Goal: Information Seeking & Learning: Learn about a topic

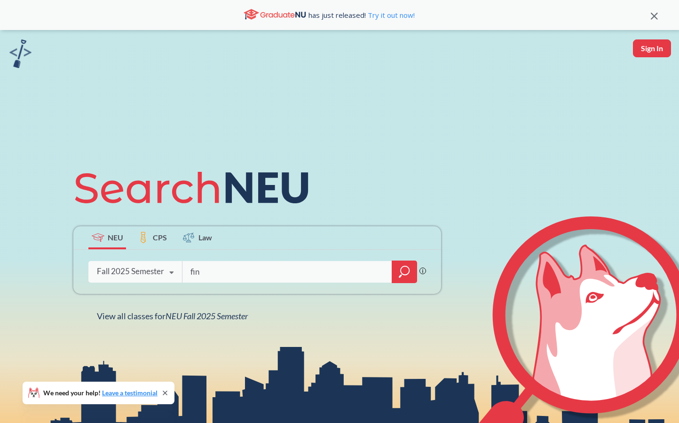
type input "fina"
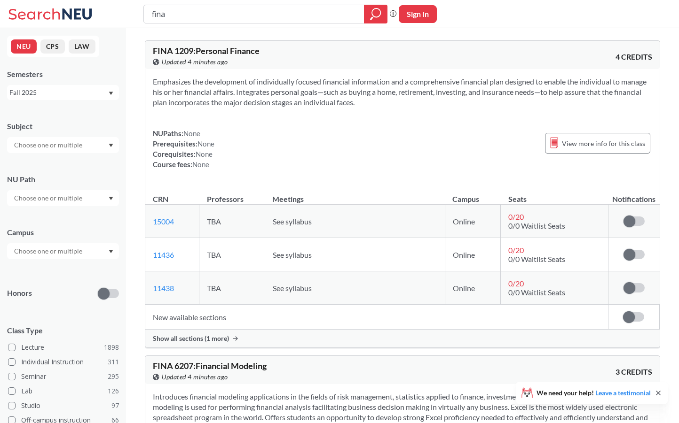
click at [85, 250] on div at bounding box center [63, 251] width 112 height 16
click at [46, 297] on span "( 687 )" at bounding box center [41, 298] width 15 height 8
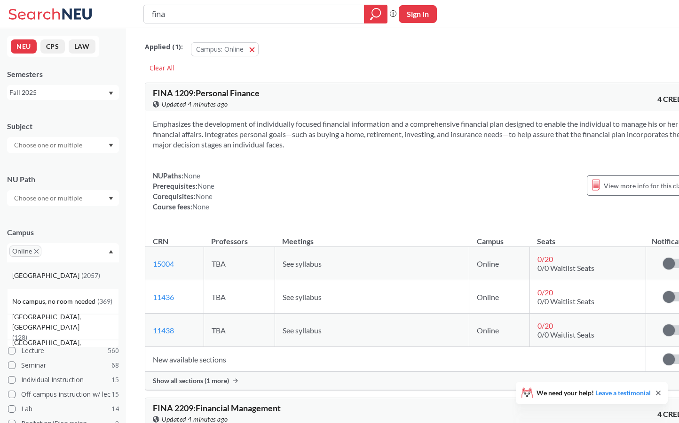
click at [65, 279] on div "[GEOGRAPHIC_DATA] ( 2057 )" at bounding box center [65, 276] width 106 height 10
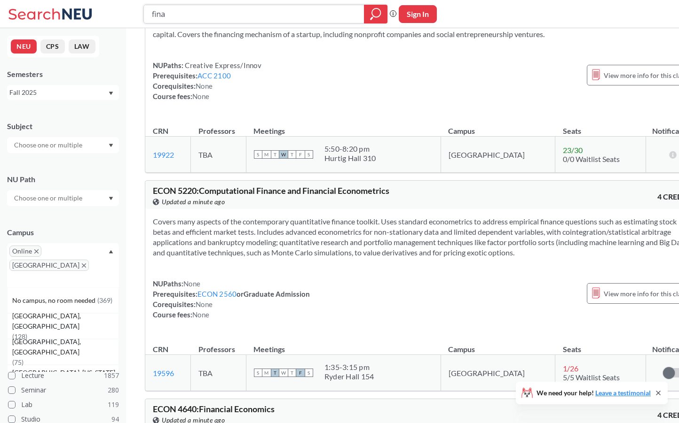
scroll to position [12875, 0]
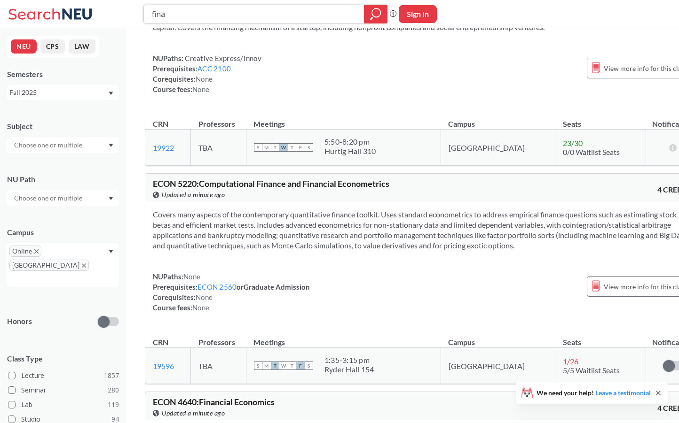
click at [179, 15] on input "fina" at bounding box center [254, 14] width 206 height 16
type input "intb"
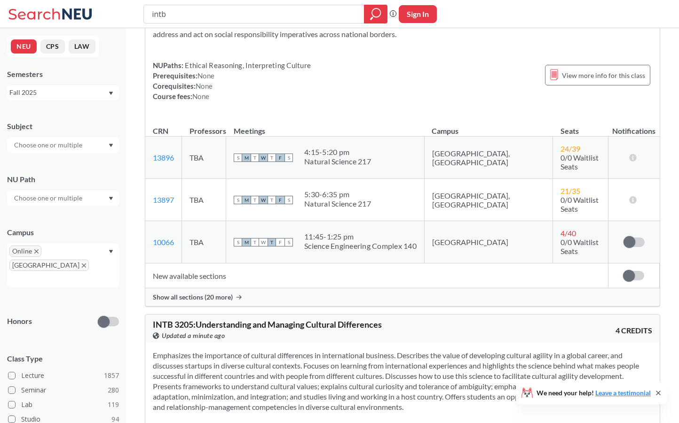
scroll to position [1605, 0]
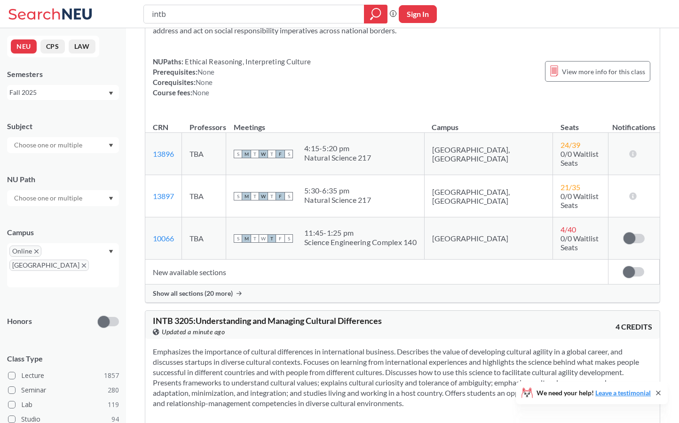
click at [210, 290] on span "Show all sections (20 more)" at bounding box center [193, 294] width 80 height 8
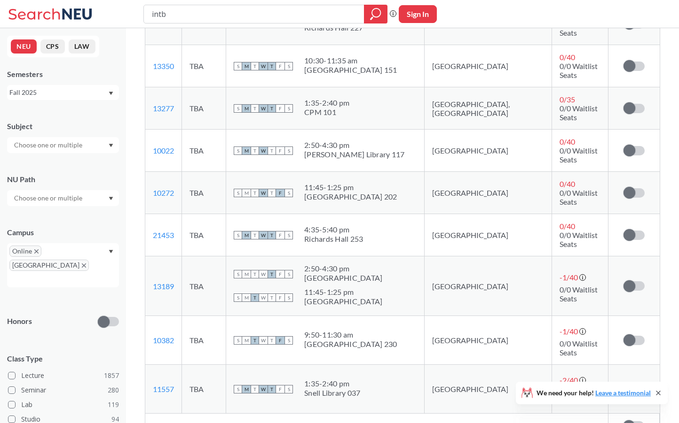
scroll to position [2328, 0]
click at [207, 14] on input "intb" at bounding box center [254, 14] width 206 height 16
type input "psyc"
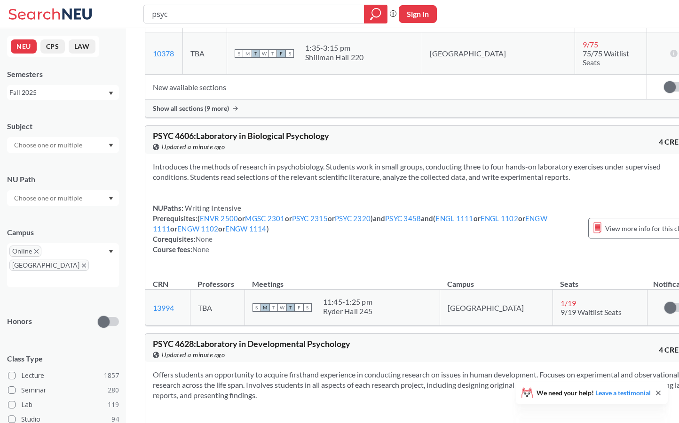
scroll to position [3558, 0]
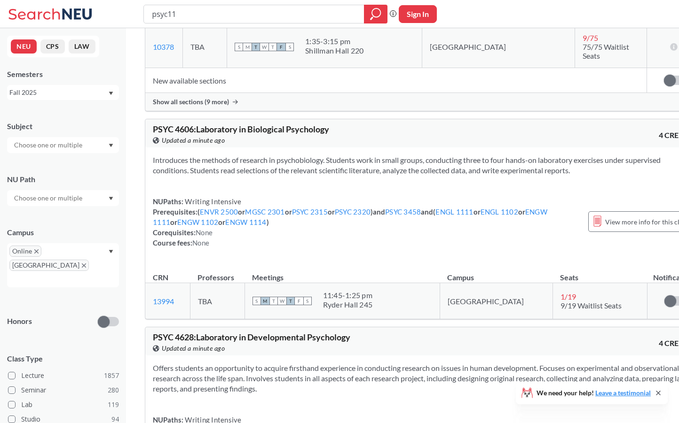
type input "psyc110"
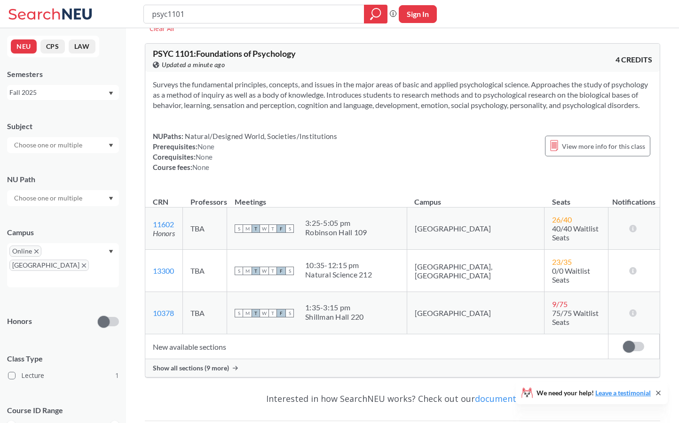
scroll to position [53, 0]
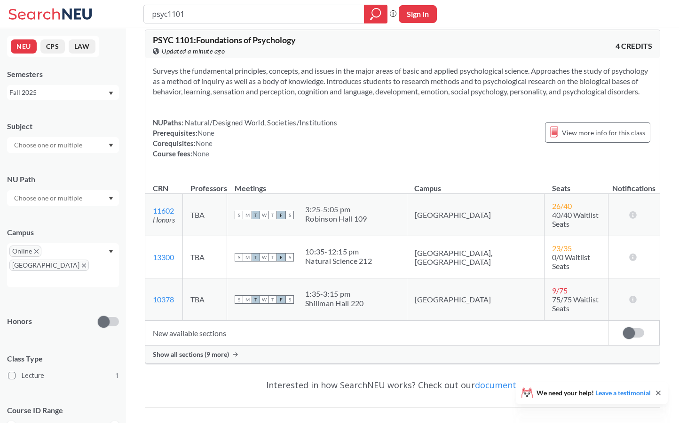
click at [183, 351] on span "Show all sections (9 more)" at bounding box center [191, 355] width 76 height 8
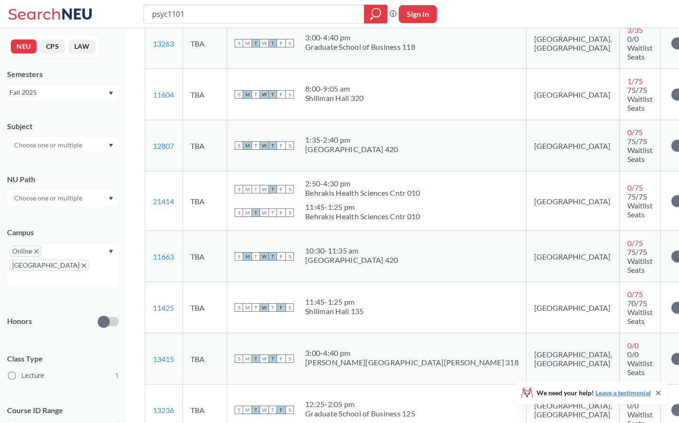
scroll to position [453, 0]
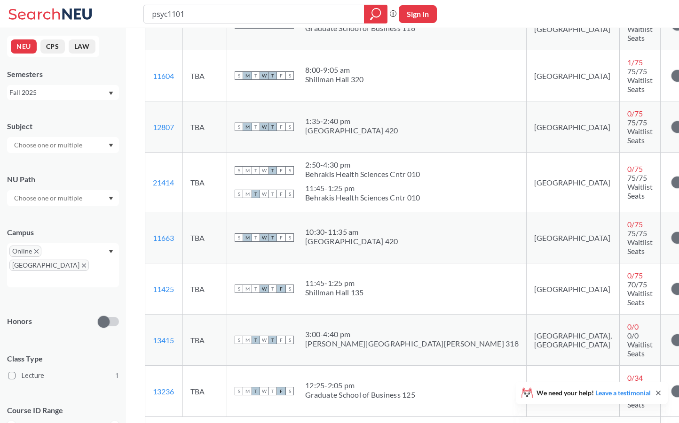
click at [82, 264] on icon "X to remove pill" at bounding box center [84, 266] width 4 height 4
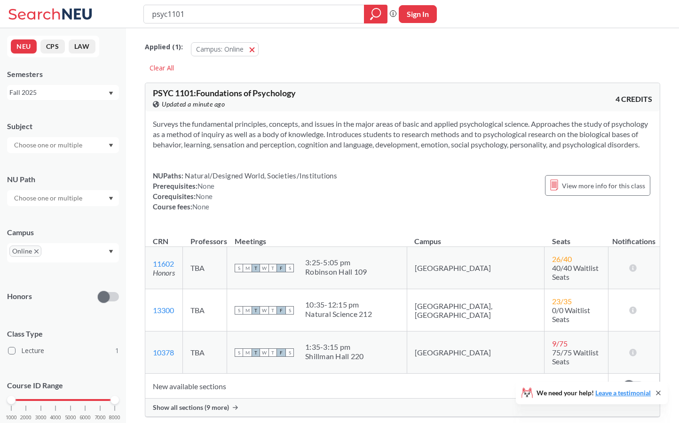
click at [236, 18] on input "psyc1101" at bounding box center [254, 14] width 206 height 16
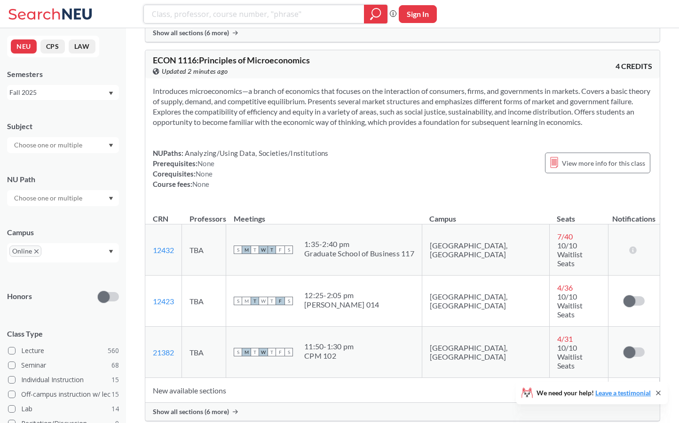
scroll to position [11816, 0]
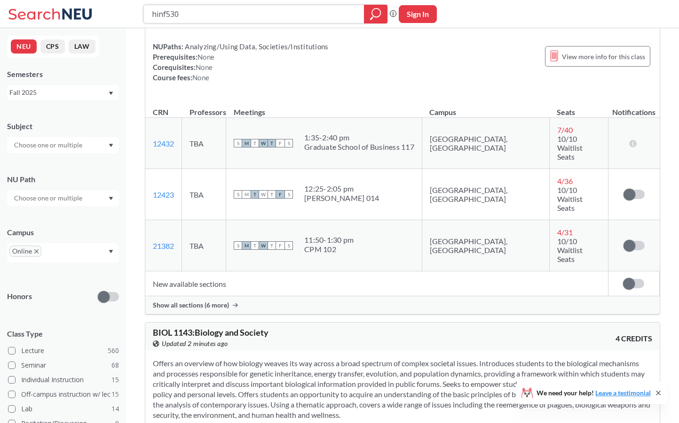
type input "hinf5301"
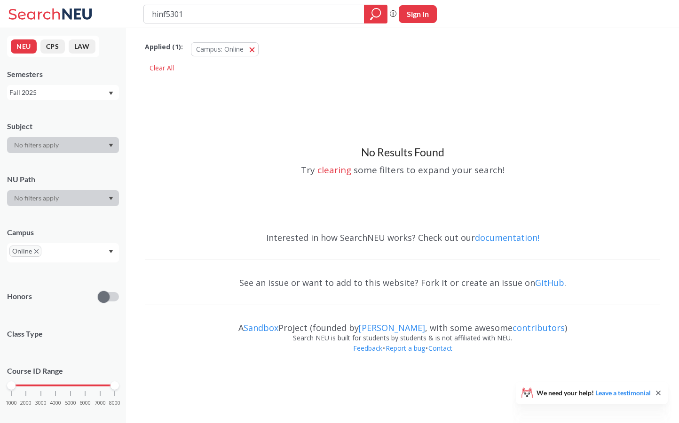
click at [36, 251] on icon "X to remove pill" at bounding box center [36, 252] width 4 height 4
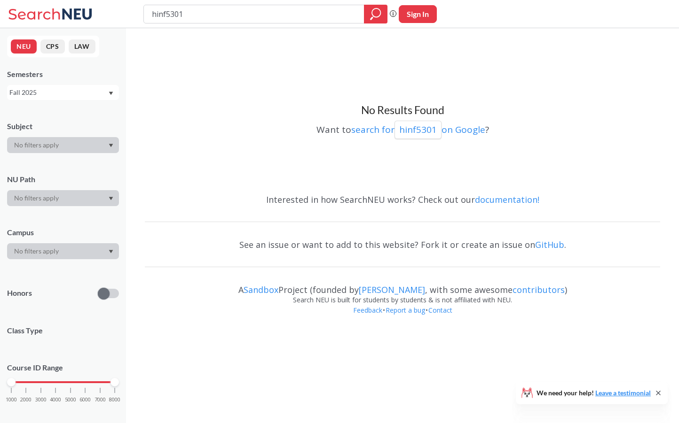
click at [93, 94] on div "Fall 2025" at bounding box center [58, 92] width 98 height 10
click at [60, 125] on div "Spring 2025" at bounding box center [65, 121] width 106 height 10
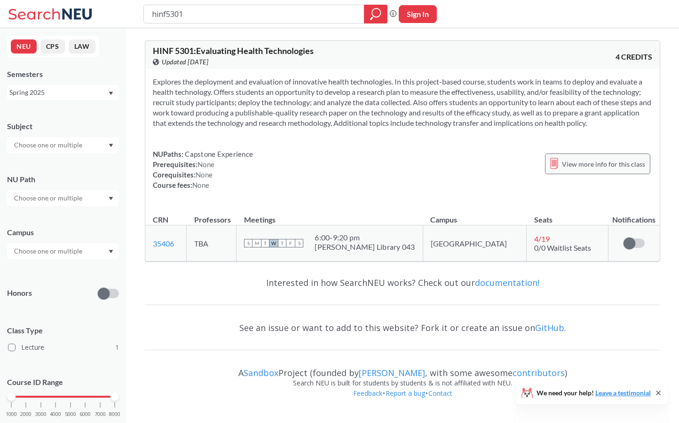
click at [578, 170] on div "View more info for this class" at bounding box center [597, 164] width 105 height 21
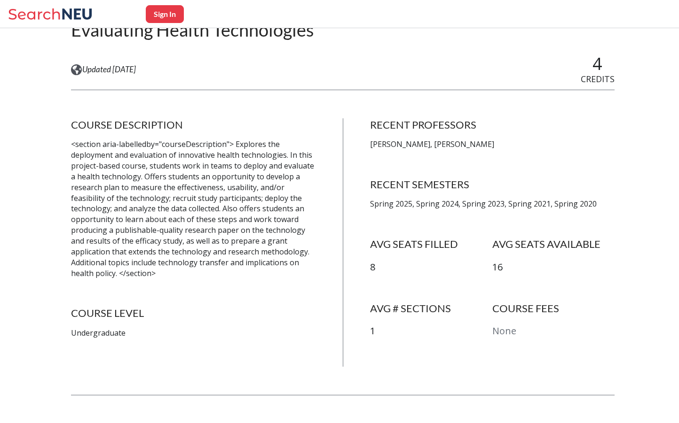
scroll to position [116, 0]
